Goal: Transaction & Acquisition: Purchase product/service

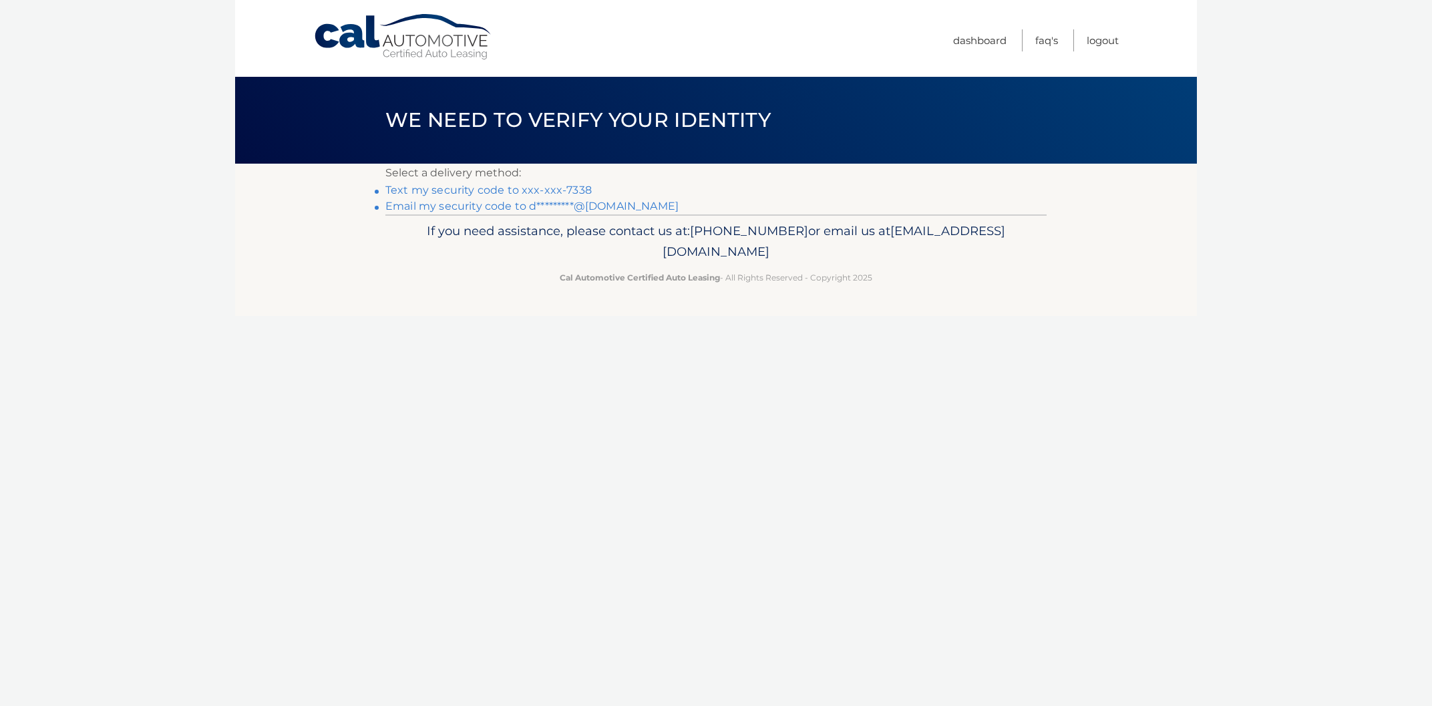
click at [471, 192] on link "Text my security code to xxx-xxx-7338" at bounding box center [488, 190] width 206 height 13
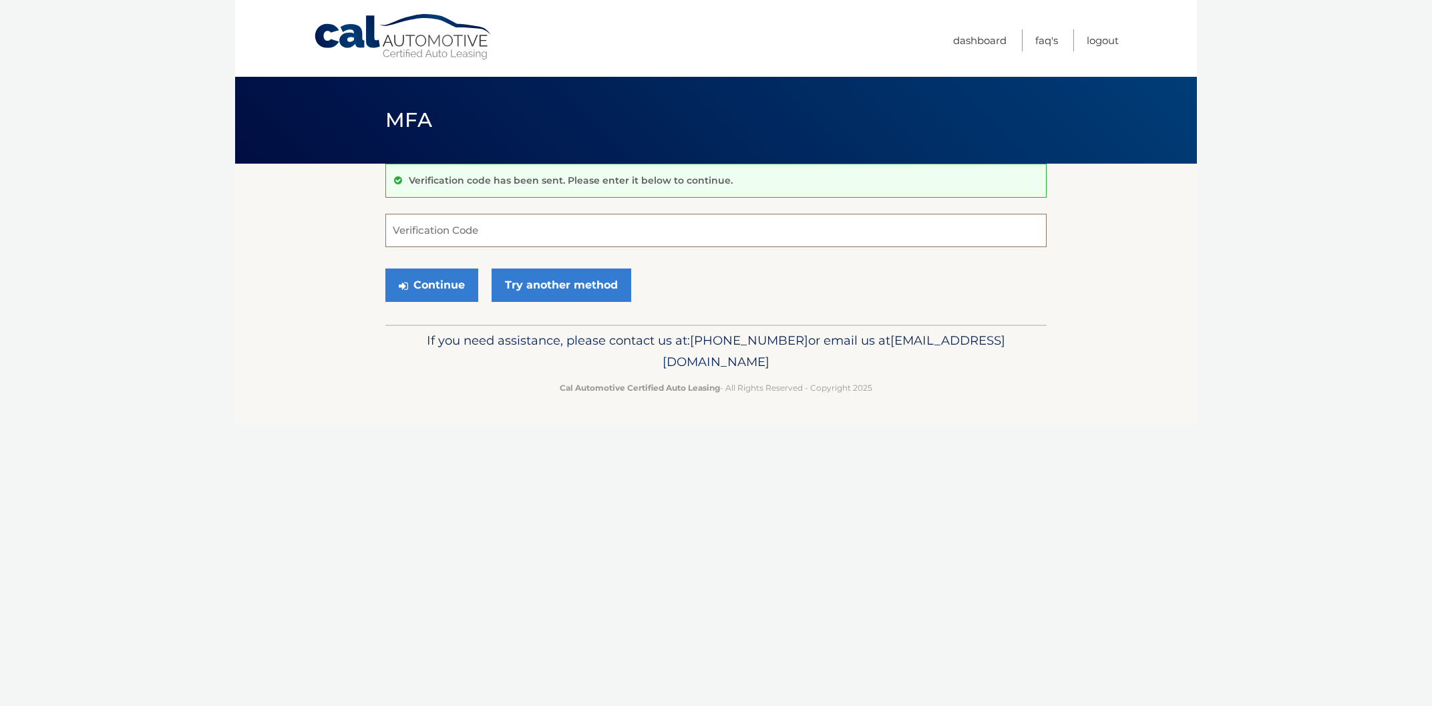
click at [463, 223] on input "Verification Code" at bounding box center [715, 230] width 661 height 33
type input "146447"
click at [425, 286] on button "Continue" at bounding box center [431, 284] width 93 height 33
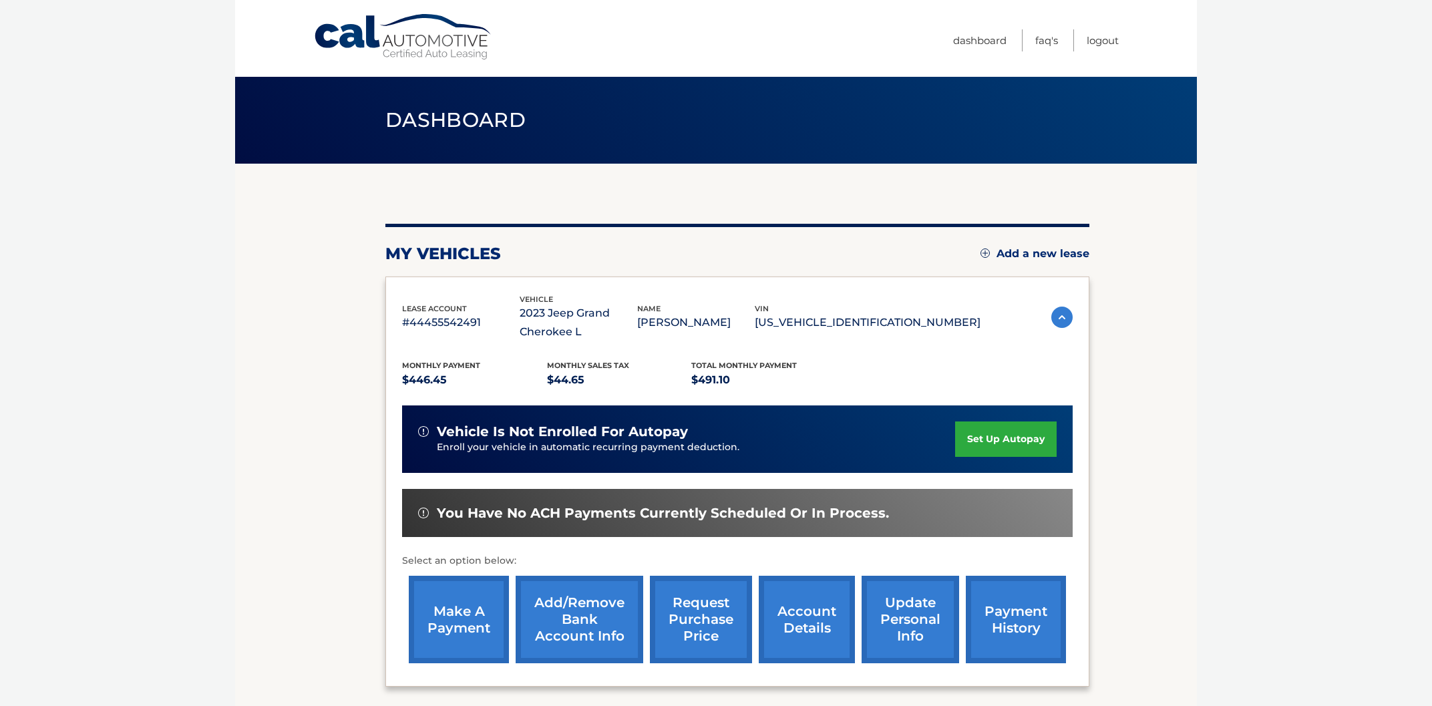
click at [469, 627] on link "make a payment" at bounding box center [459, 619] width 100 height 87
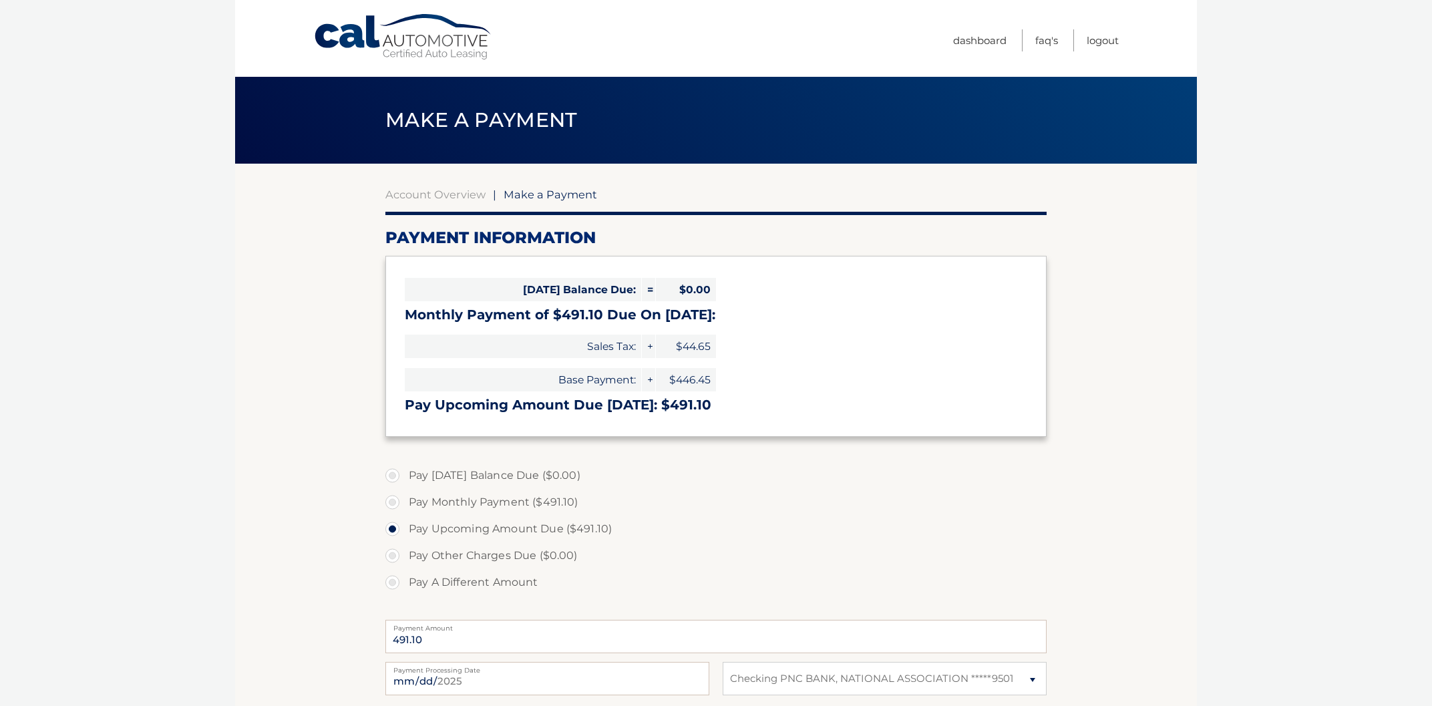
select select "YWMzMzFlNTItZjkyNi00YzJmLTgzNGYtYTY1NDk5ODZlZGQ2"
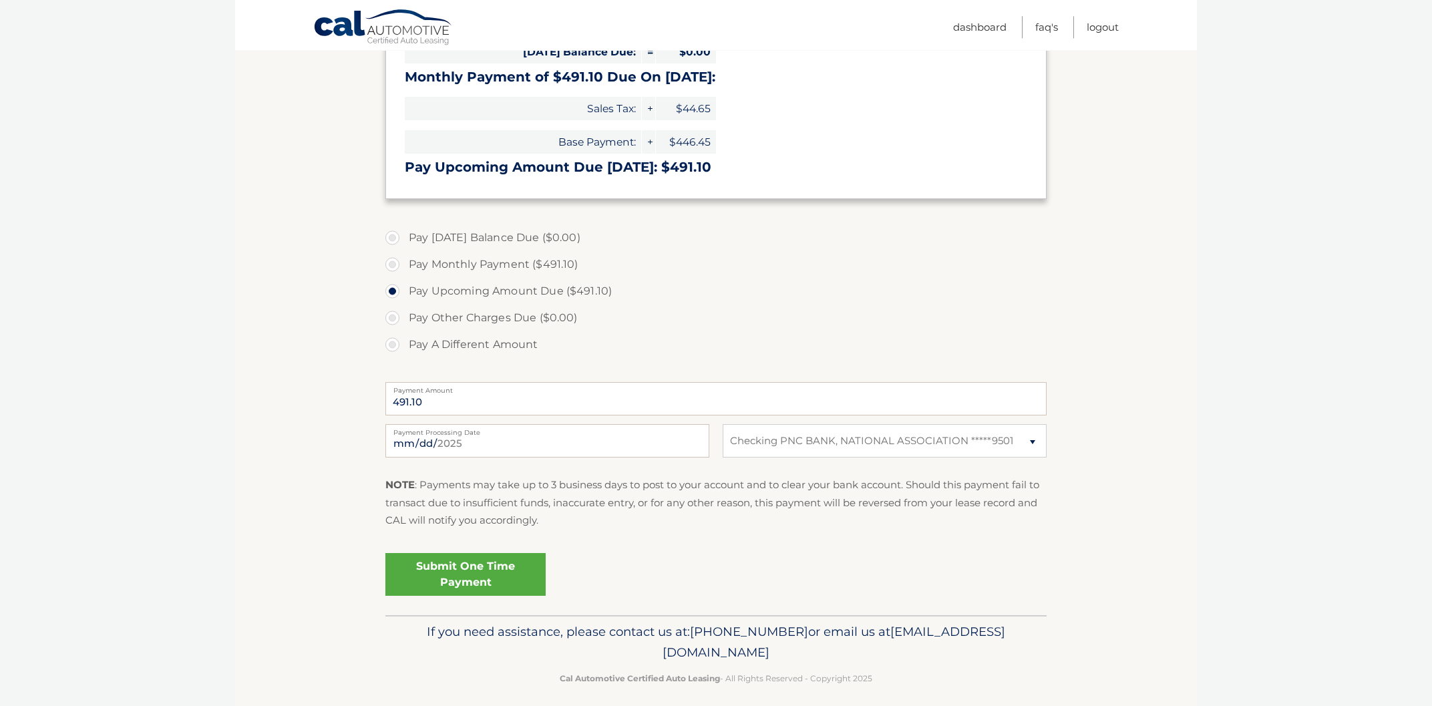
scroll to position [247, 0]
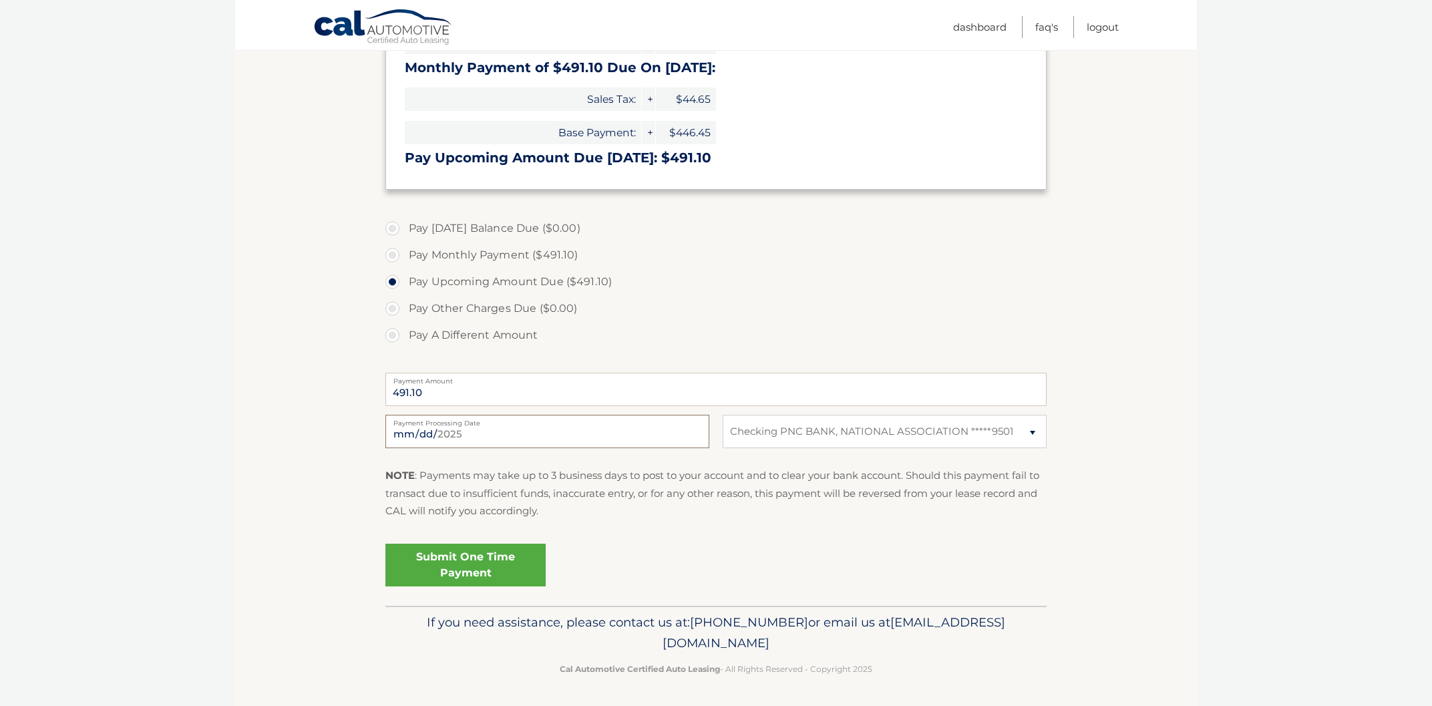
click at [691, 437] on input "2025-09-24" at bounding box center [547, 431] width 324 height 33
type input "2025-09-25"
click at [457, 567] on link "Submit One Time Payment" at bounding box center [465, 565] width 160 height 43
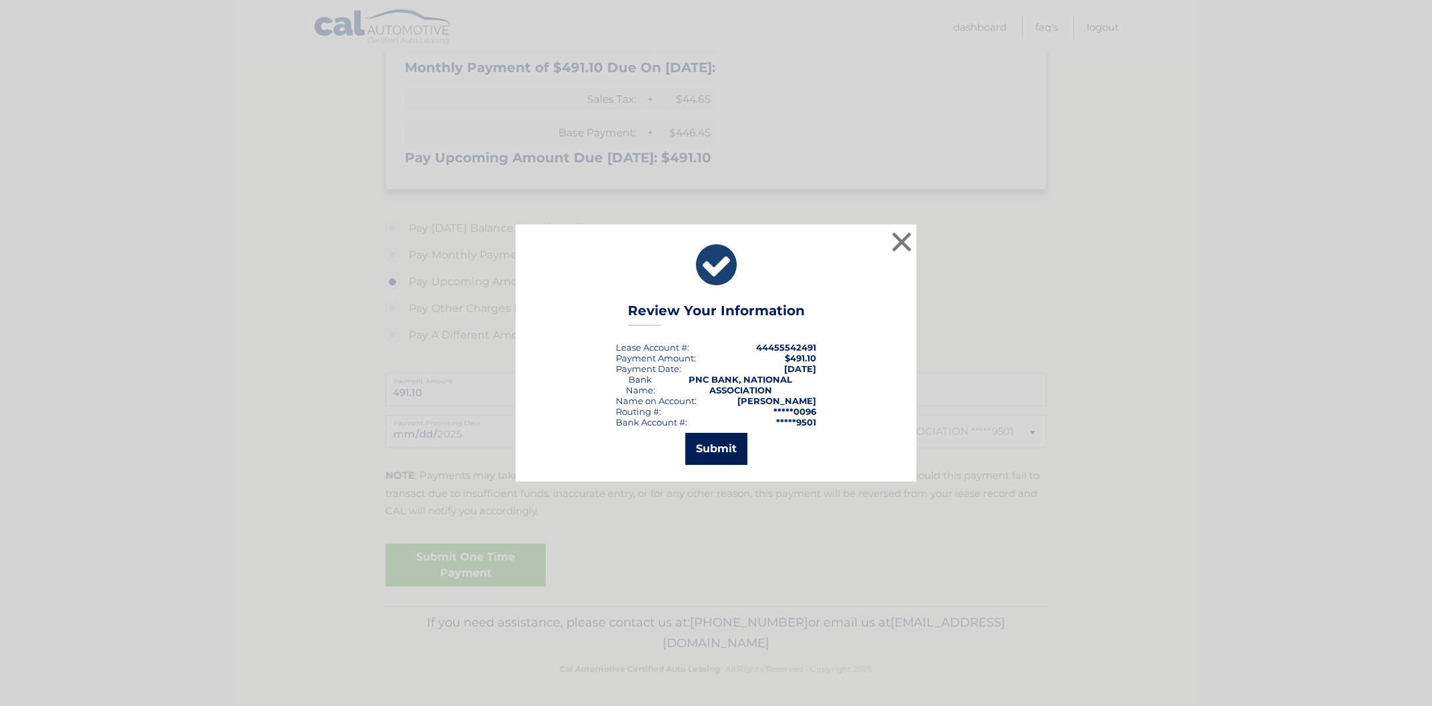
click at [724, 448] on button "Submit" at bounding box center [716, 449] width 62 height 32
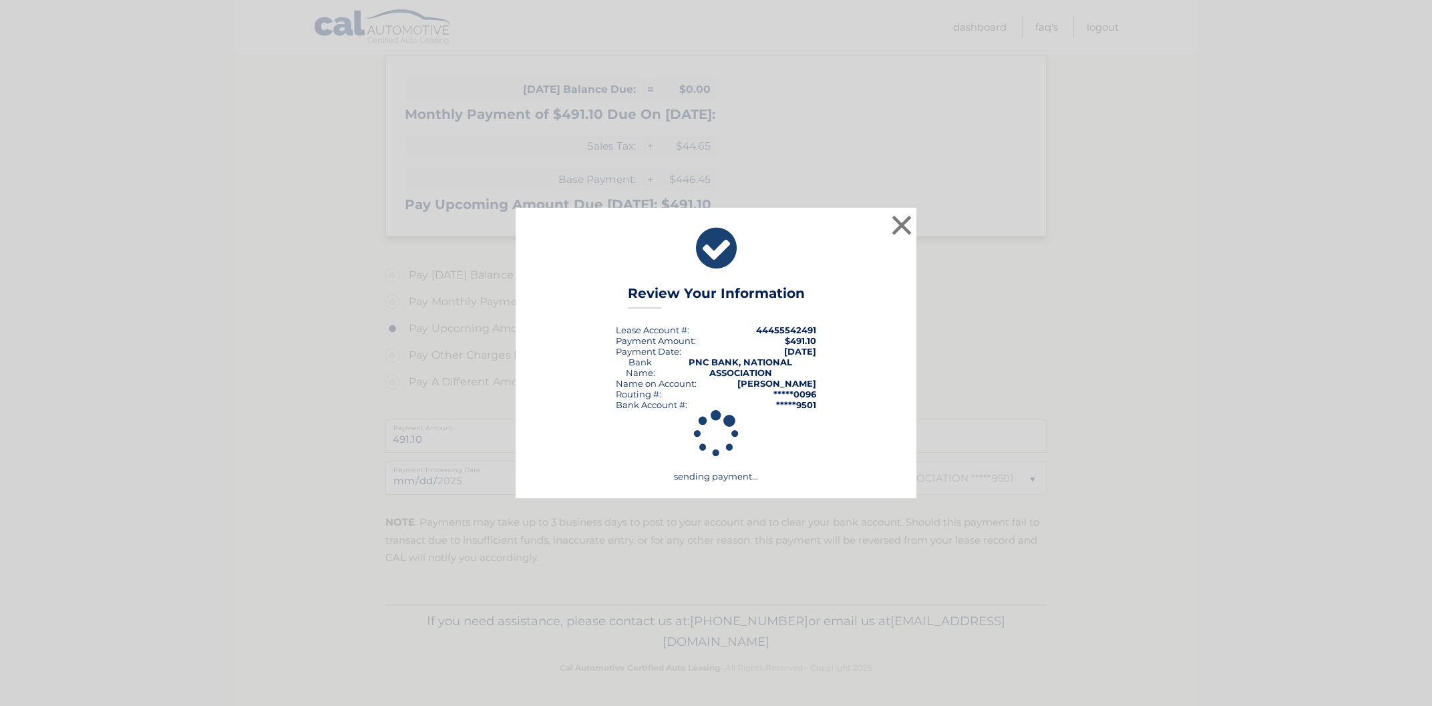
scroll to position [200, 0]
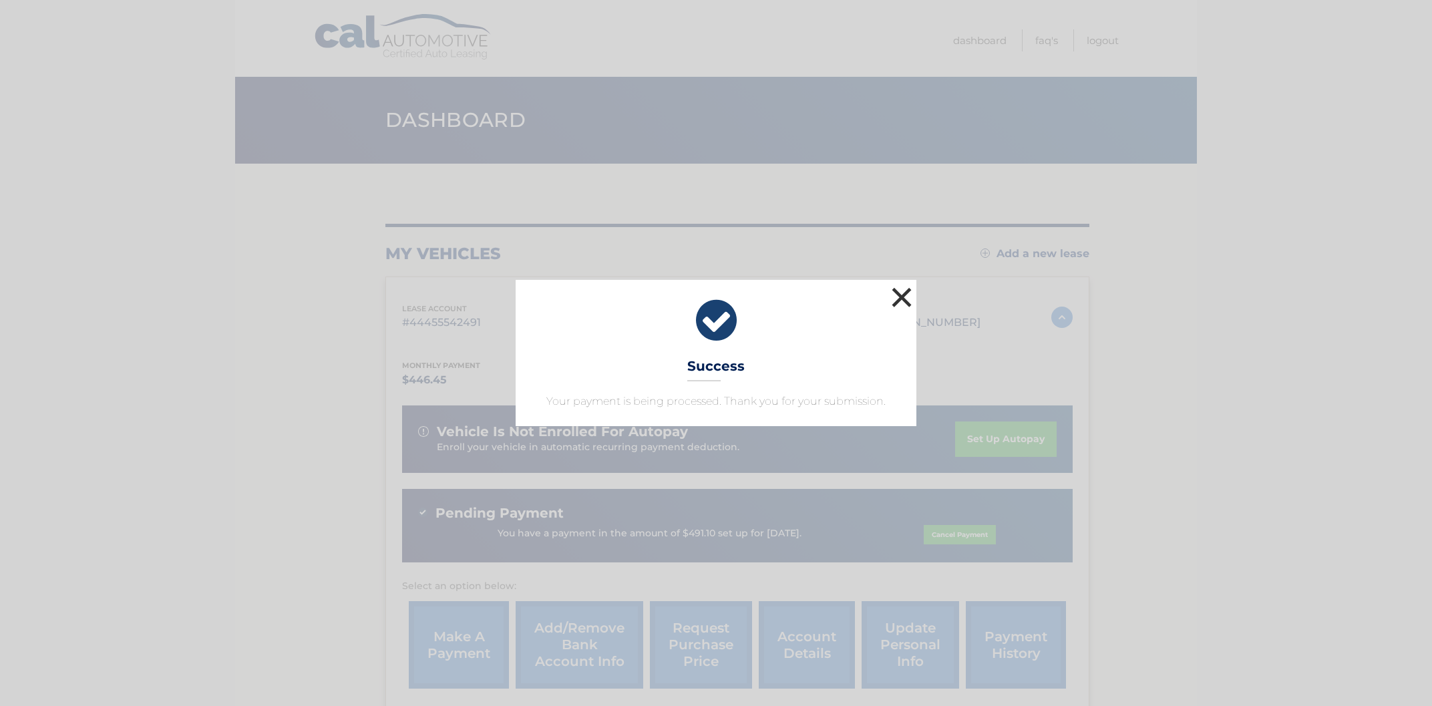
click at [909, 299] on button "×" at bounding box center [901, 297] width 27 height 27
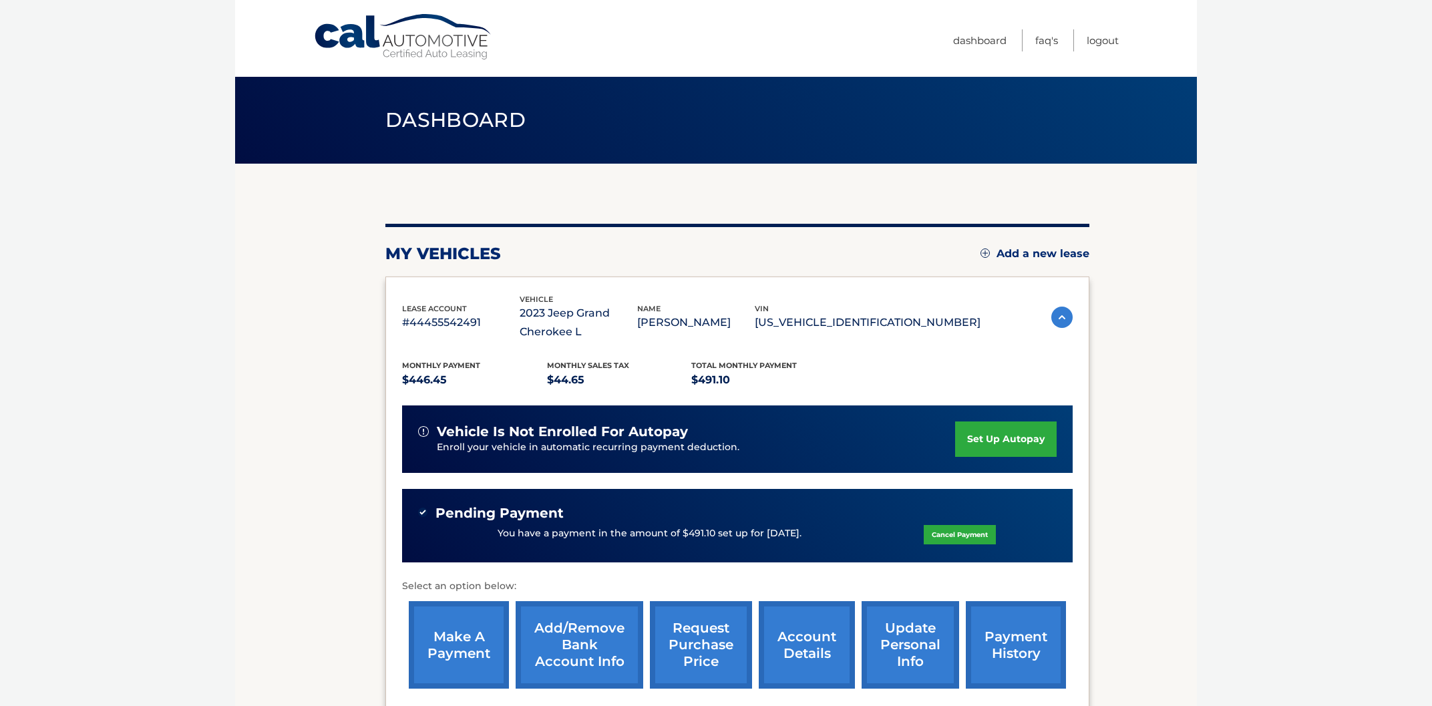
click at [1101, 23] on ul "Dashboard FAQ's Logout" at bounding box center [1036, 38] width 166 height 77
click at [1106, 35] on link "Logout" at bounding box center [1103, 40] width 32 height 22
